Goal: Task Accomplishment & Management: Manage account settings

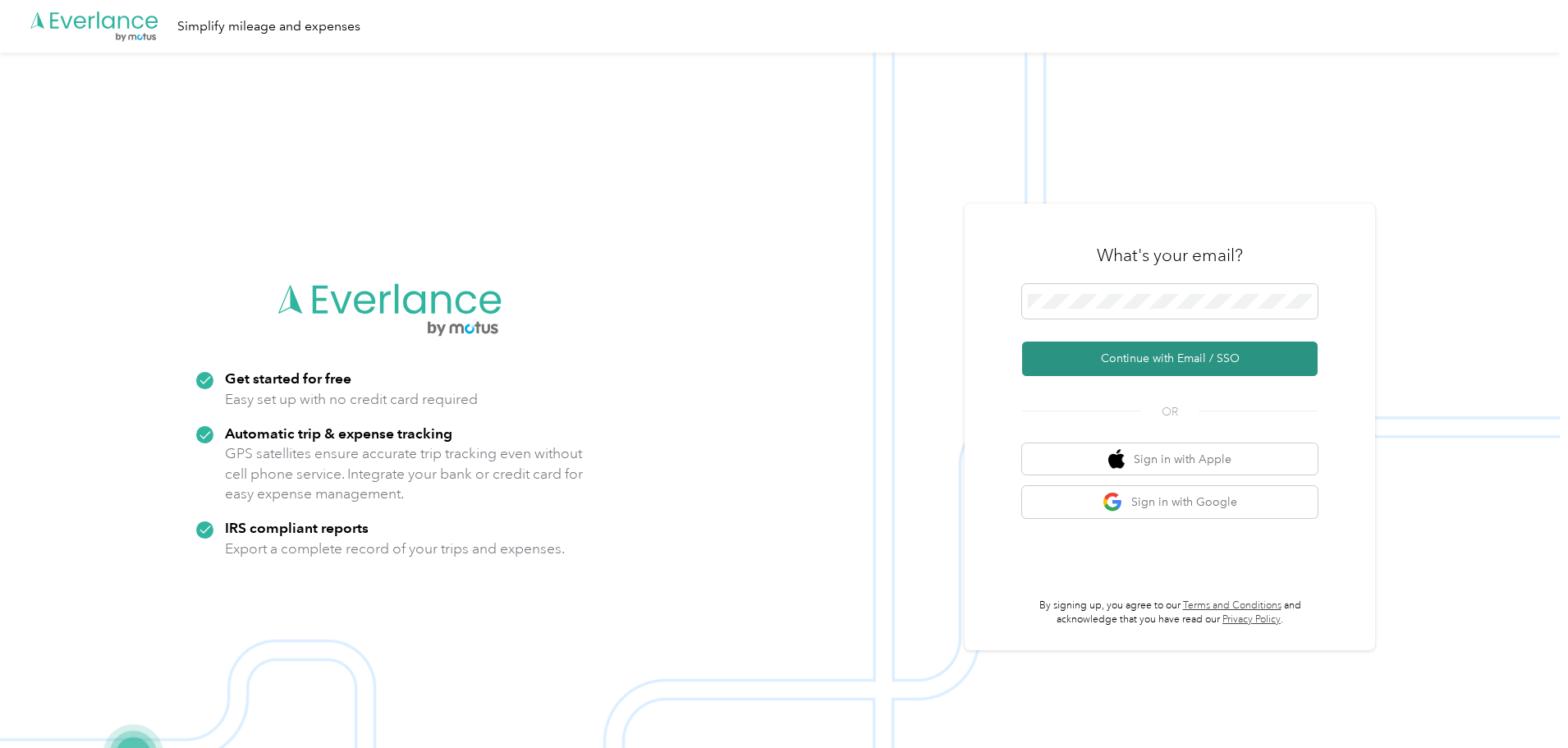
click at [1100, 349] on button "Continue with Email / SSO" at bounding box center [1171, 359] width 296 height 34
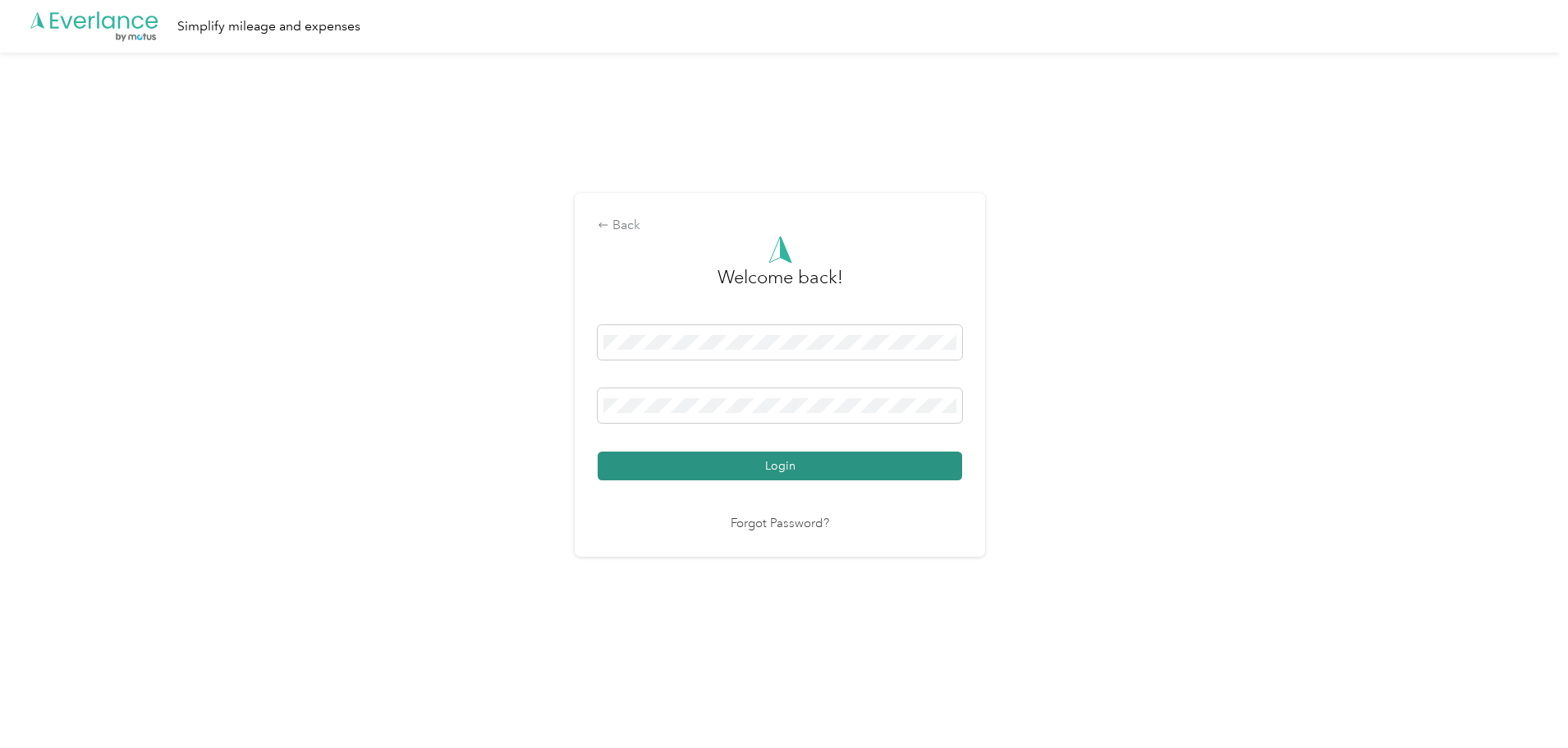
click at [760, 476] on button "Login" at bounding box center [780, 467] width 365 height 29
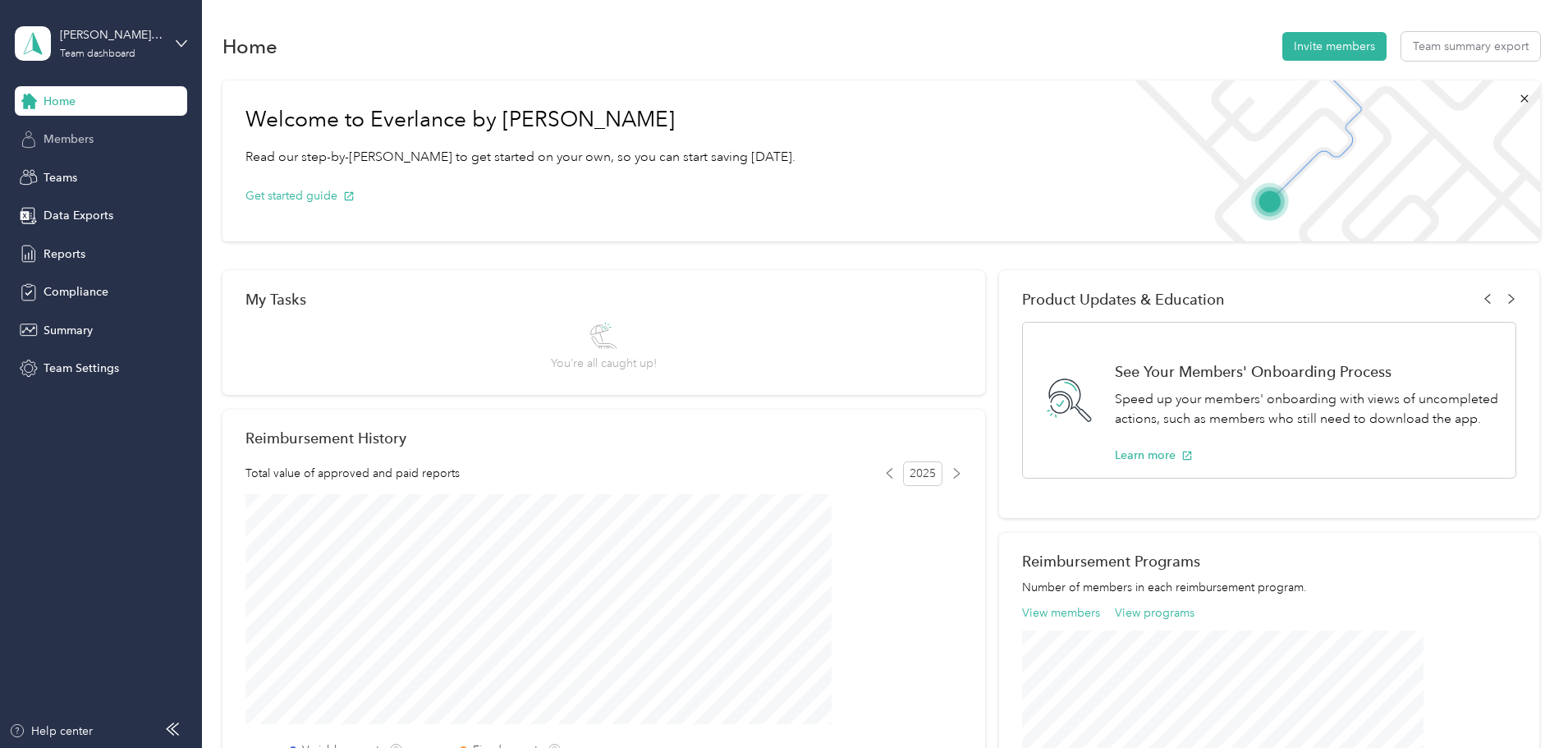
click at [76, 140] on span "Members" at bounding box center [68, 139] width 50 height 17
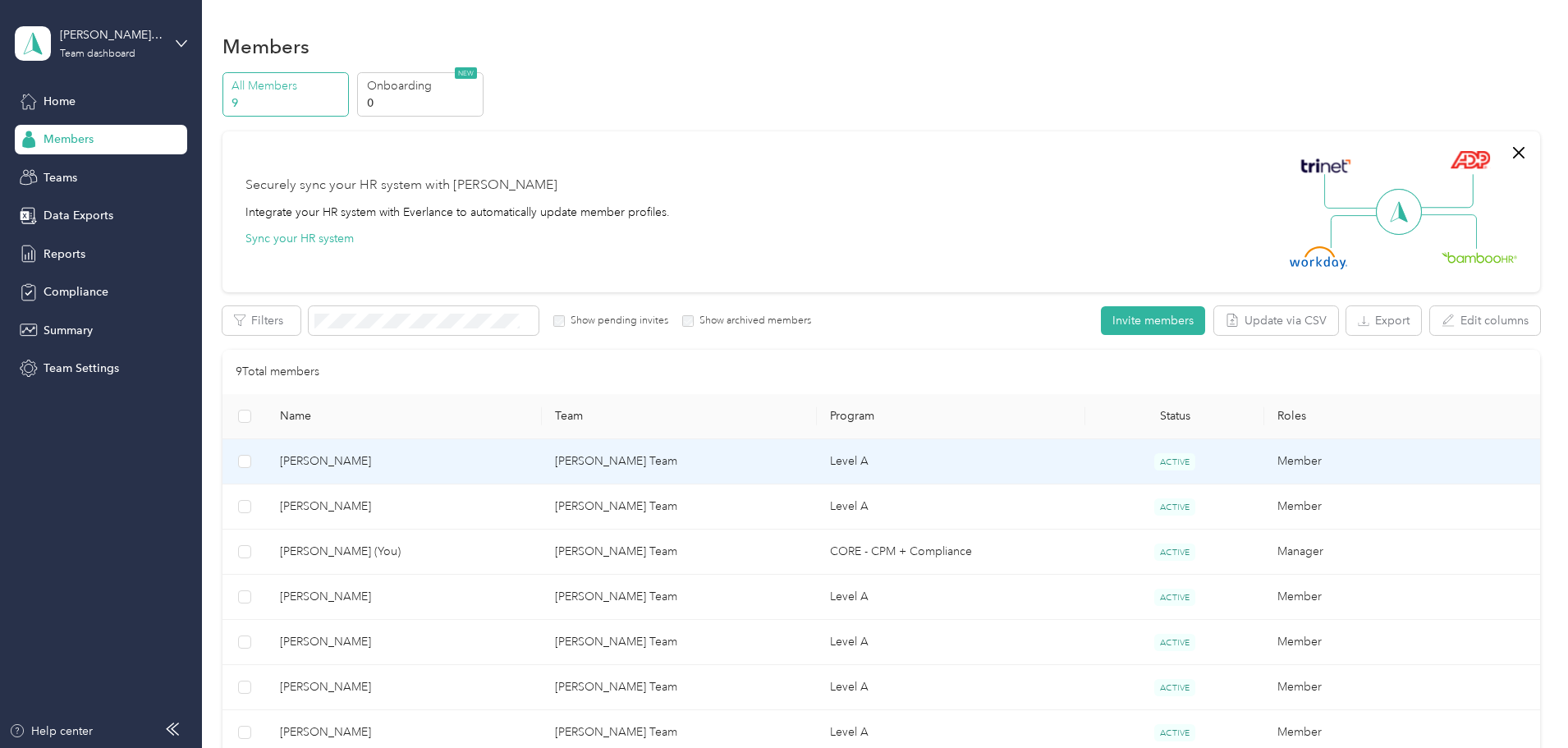
click at [471, 454] on span "[PERSON_NAME]" at bounding box center [405, 462] width 249 height 18
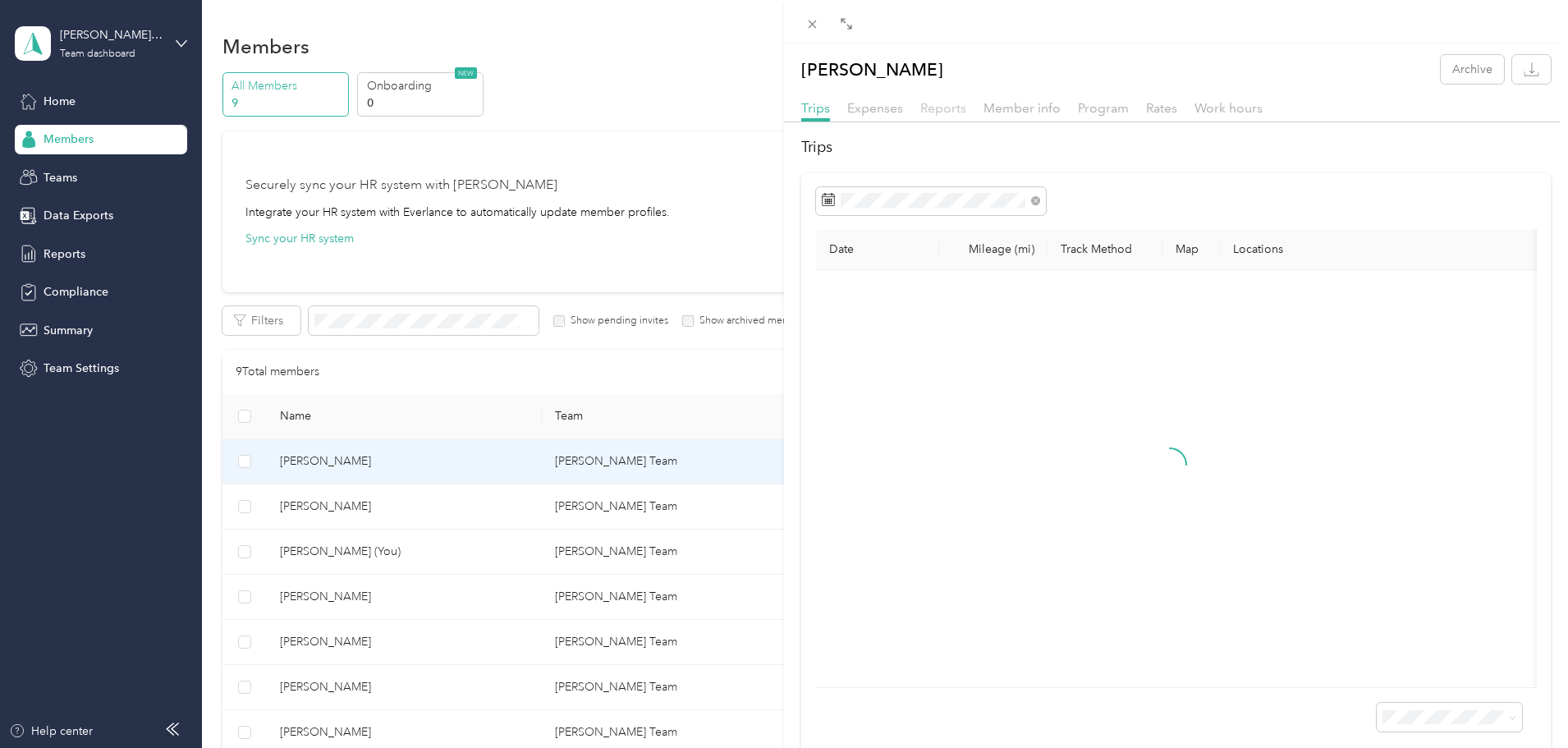
click at [938, 103] on span "Reports" at bounding box center [943, 107] width 46 height 15
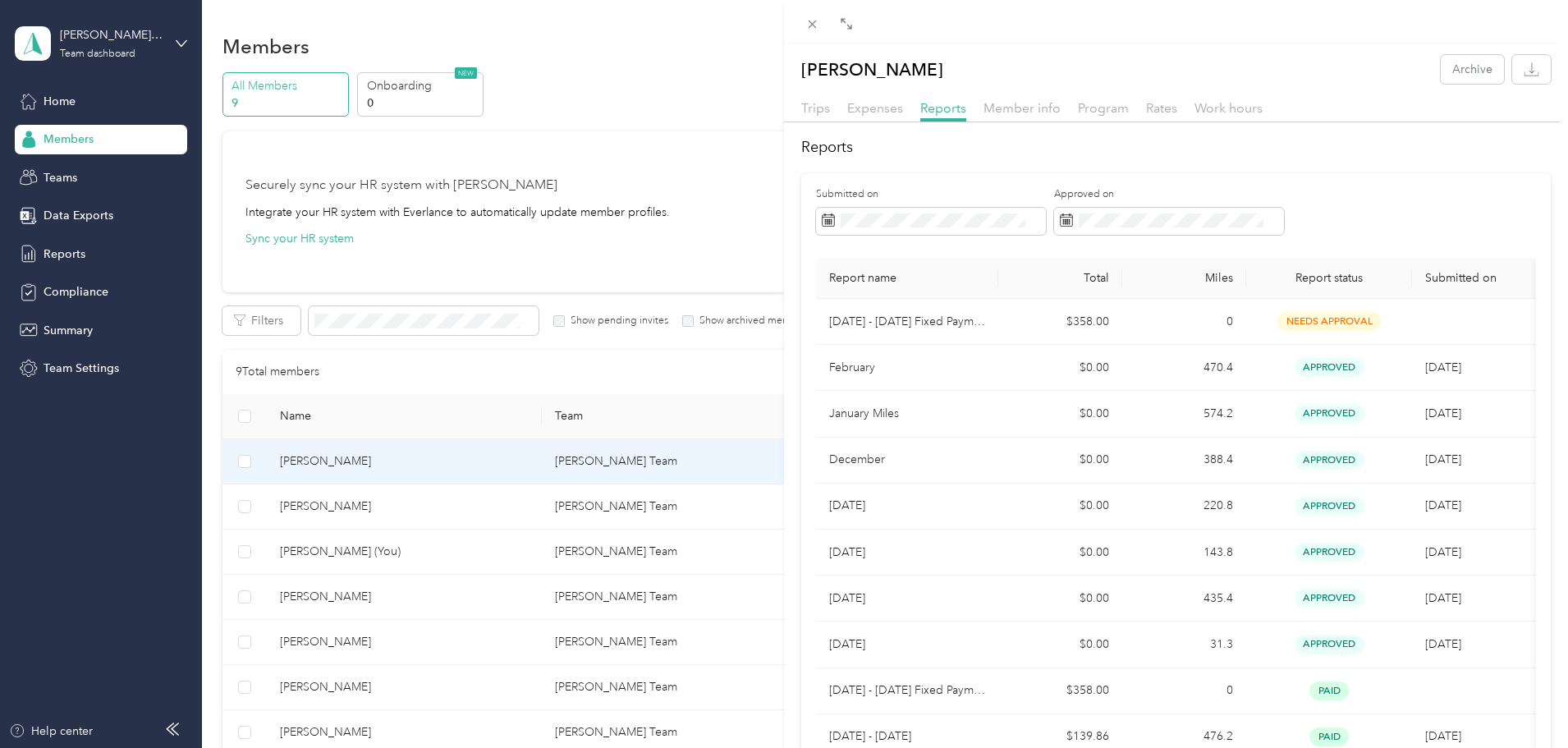
click at [961, 196] on label "Submitted on" at bounding box center [930, 194] width 230 height 15
click at [882, 108] on span "Expenses" at bounding box center [876, 107] width 56 height 15
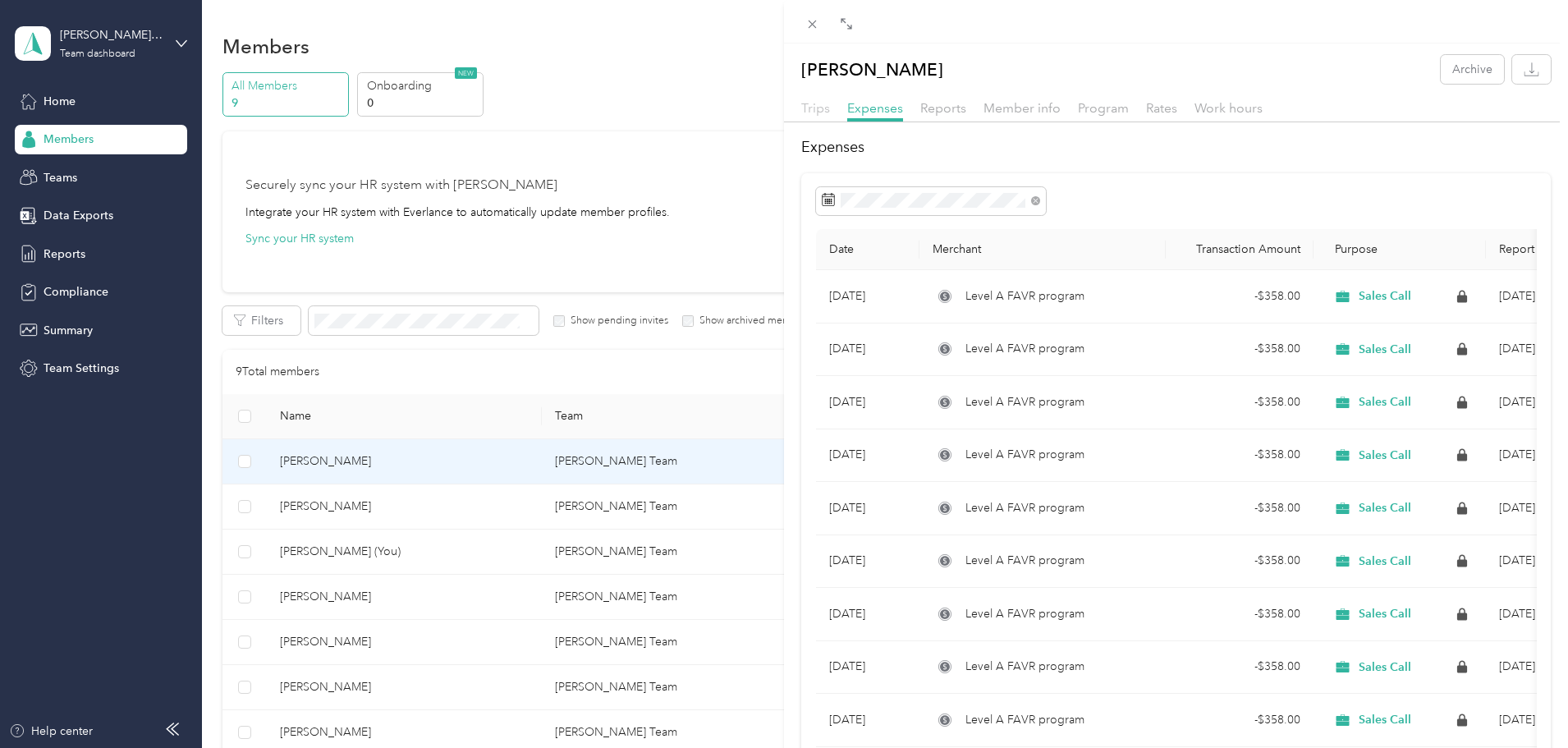
click at [820, 109] on span "Trips" at bounding box center [816, 107] width 29 height 15
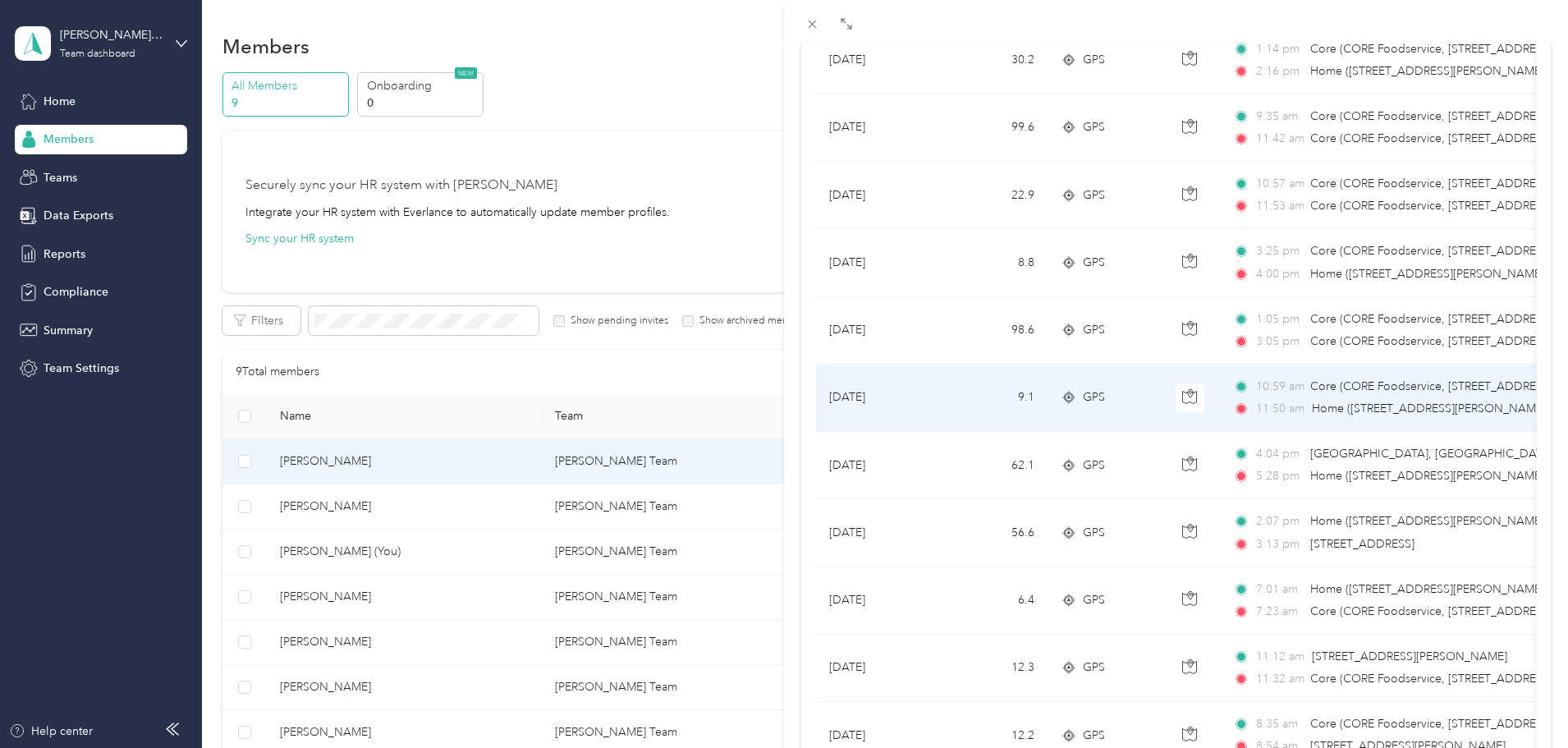
scroll to position [739, 0]
